Goal: Task Accomplishment & Management: Complete application form

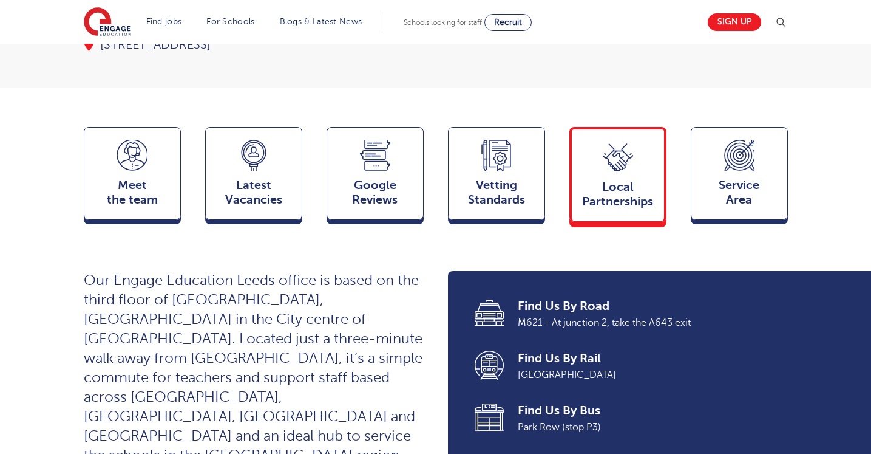
scroll to position [257, 0]
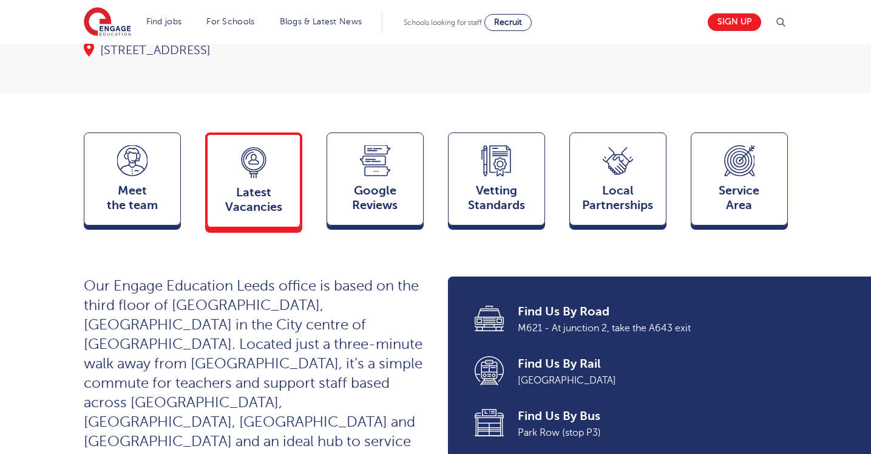
click at [271, 206] on span "Latest Vacancies" at bounding box center [254, 199] width 80 height 29
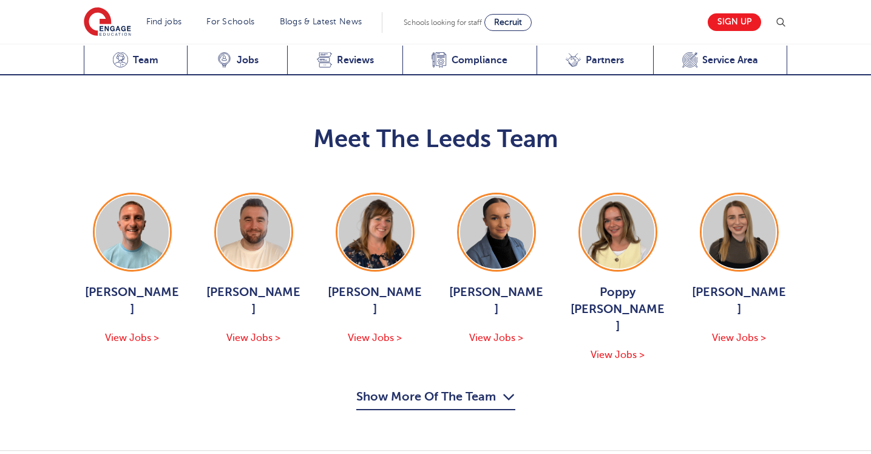
scroll to position [1368, 0]
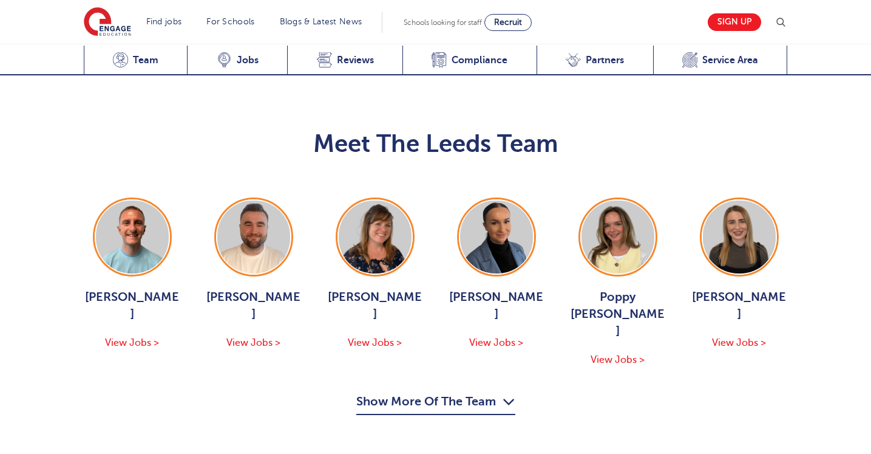
click at [496, 337] on span "View Jobs >" at bounding box center [496, 342] width 54 height 11
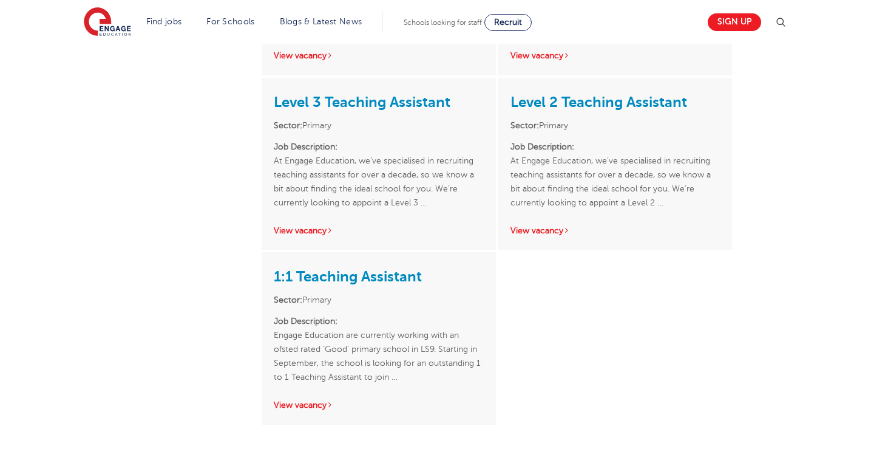
scroll to position [658, 0]
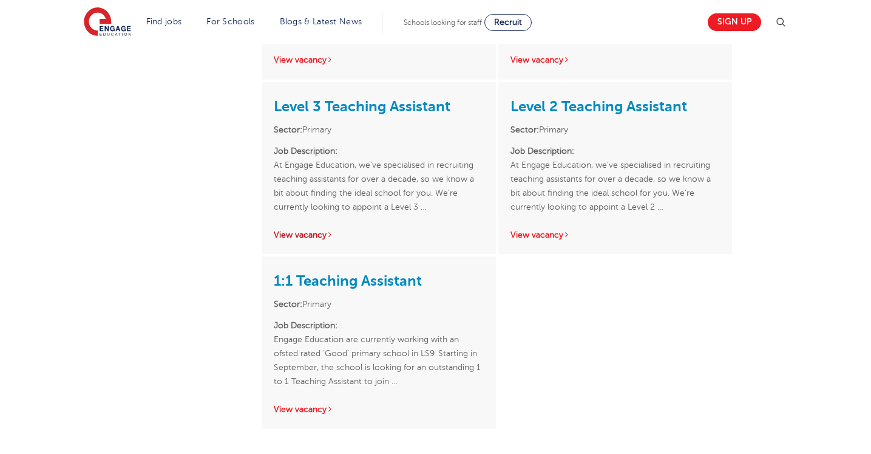
click at [308, 230] on link "View vacancy" at bounding box center [304, 234] width 60 height 9
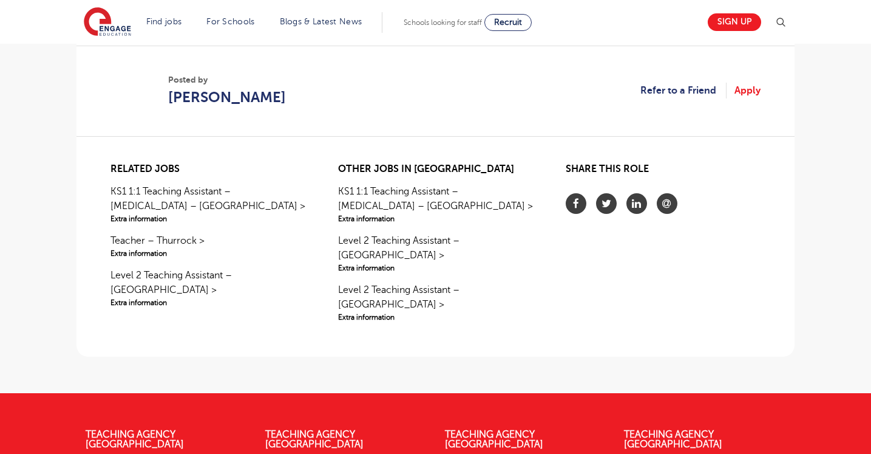
scroll to position [707, 0]
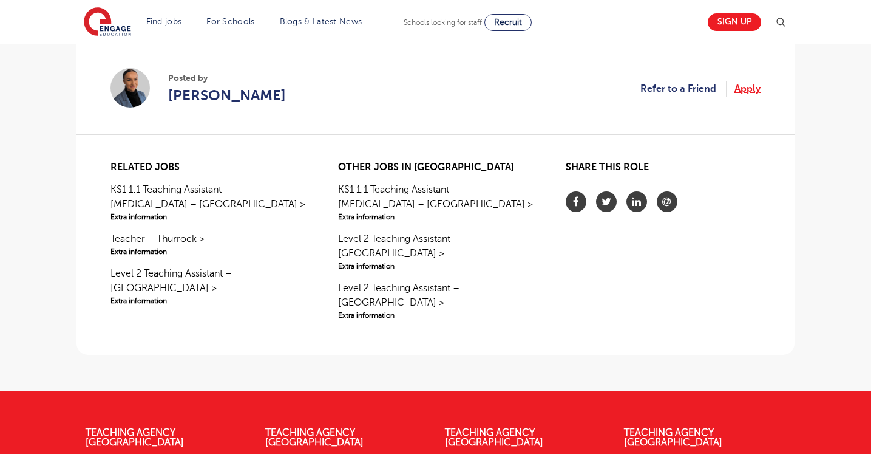
click at [743, 90] on link "Apply" at bounding box center [748, 89] width 26 height 16
